Goal: Information Seeking & Learning: Find specific fact

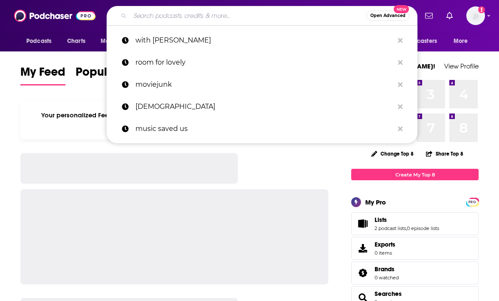
click at [152, 20] on input "Search podcasts, credits, & more..." at bounding box center [248, 16] width 236 height 14
paste input "IMPRONTE"
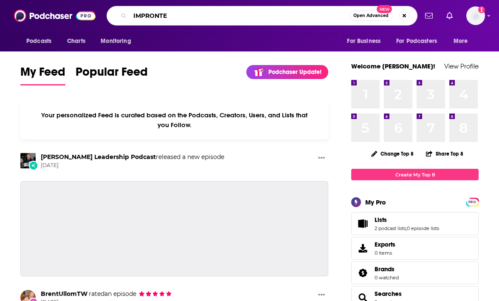
type input "IMPRONTE"
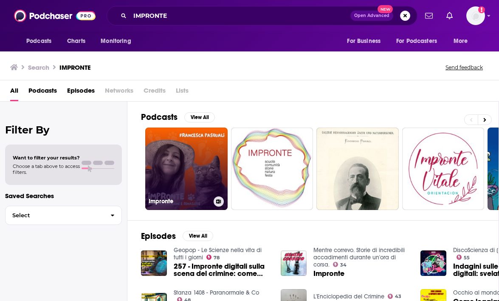
click at [184, 172] on link "Impronte" at bounding box center [186, 168] width 82 height 82
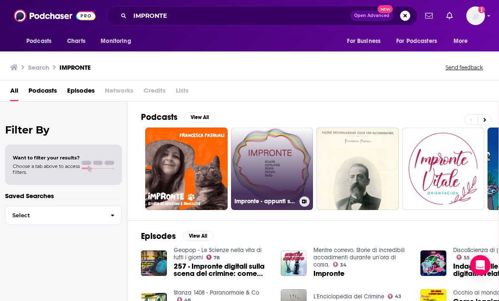
scroll to position [0, 0]
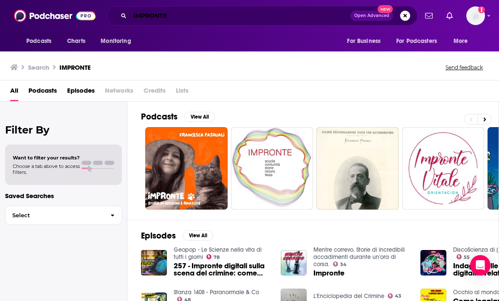
click at [184, 17] on input "IMPRONTE" at bounding box center [240, 16] width 220 height 14
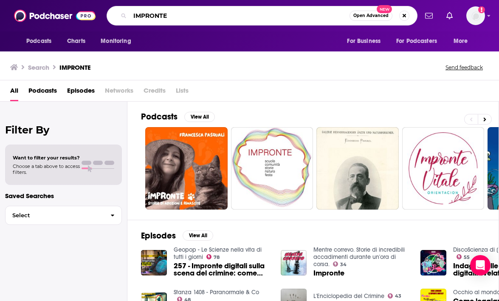
paste input "[PERSON_NAME]"
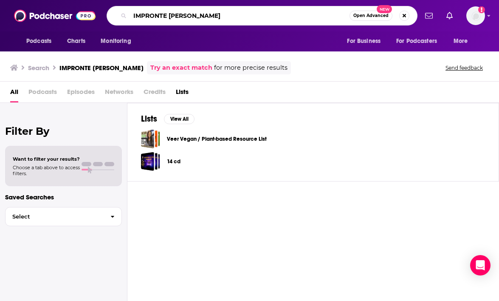
drag, startPoint x: 169, startPoint y: 14, endPoint x: 115, endPoint y: 16, distance: 54.4
click at [115, 16] on div "IMPRONTE [PERSON_NAME] Open Advanced New" at bounding box center [262, 16] width 311 height 20
type input "[PERSON_NAME]"
